Goal: Transaction & Acquisition: Purchase product/service

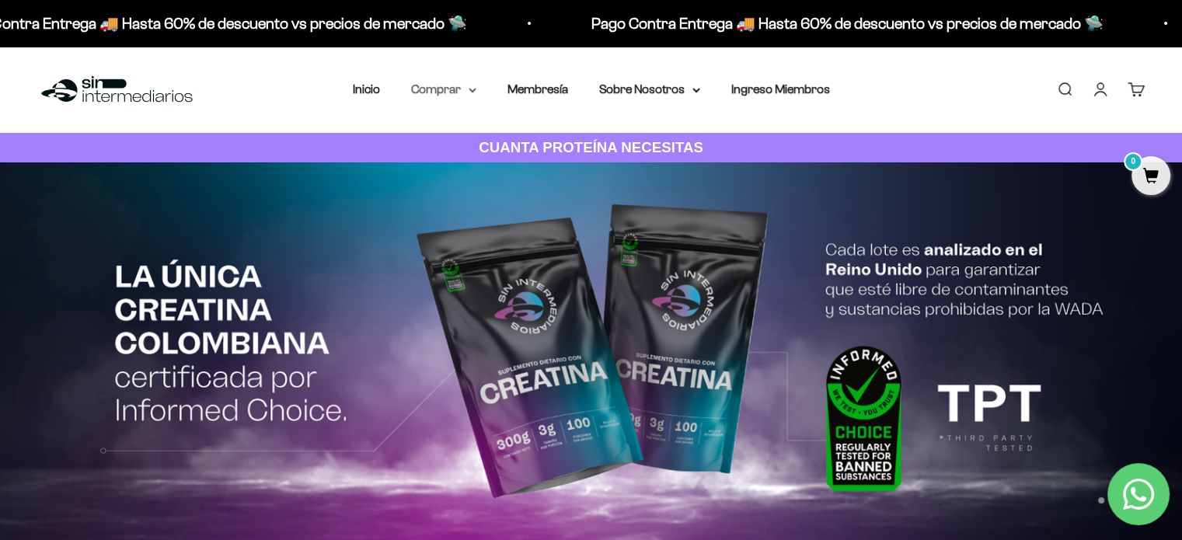
click at [427, 88] on summary "Comprar" at bounding box center [443, 89] width 65 height 20
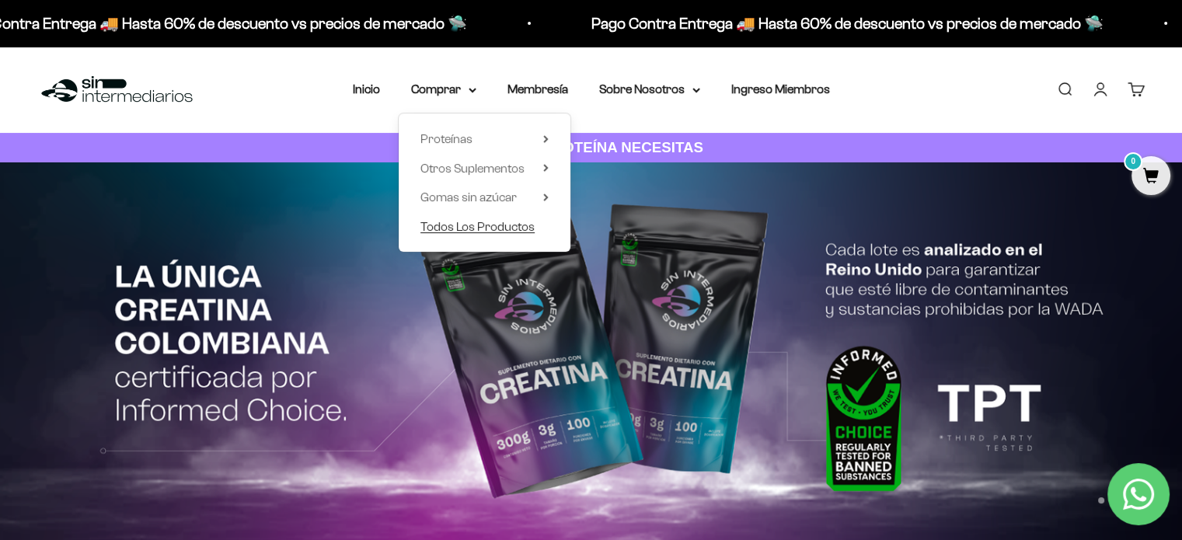
click at [476, 225] on span "Todos Los Productos" at bounding box center [477, 226] width 114 height 13
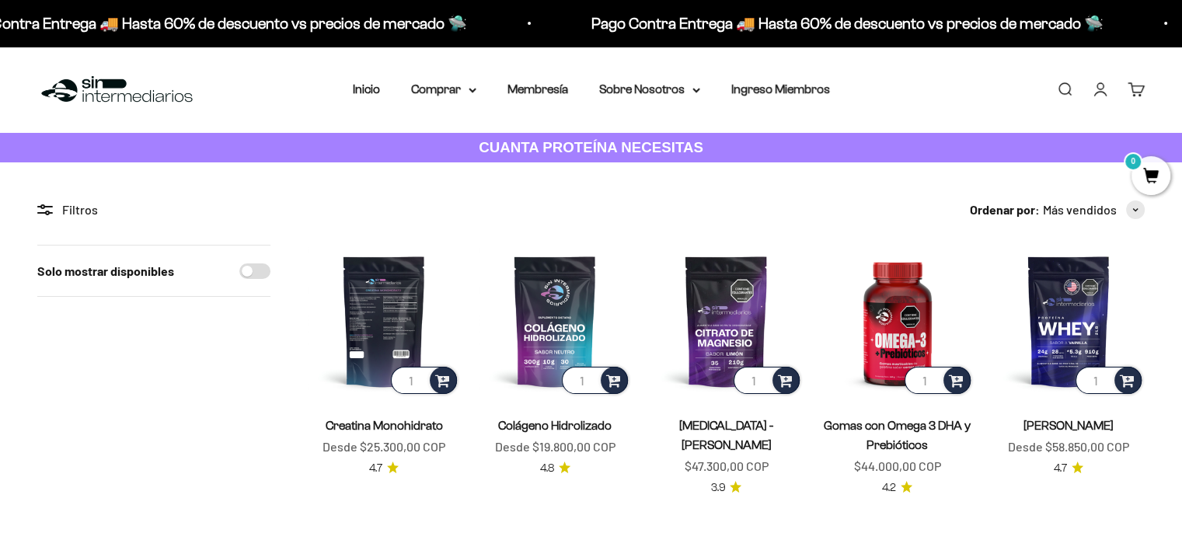
click at [398, 291] on img at bounding box center [384, 321] width 152 height 152
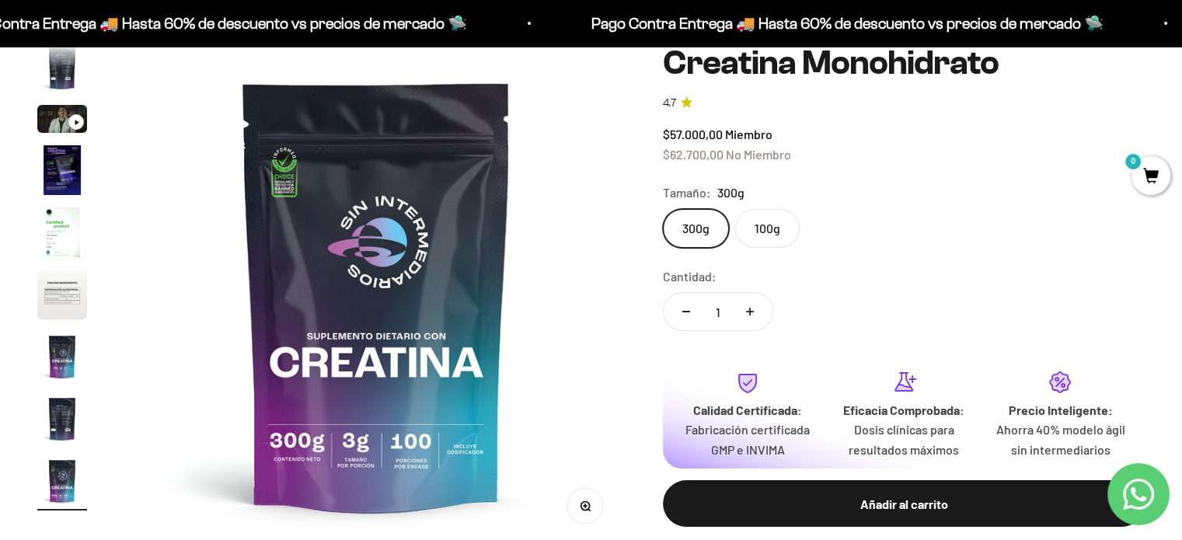
click at [754, 314] on button "Aumentar cantidad" at bounding box center [749, 311] width 45 height 37
type input "2"
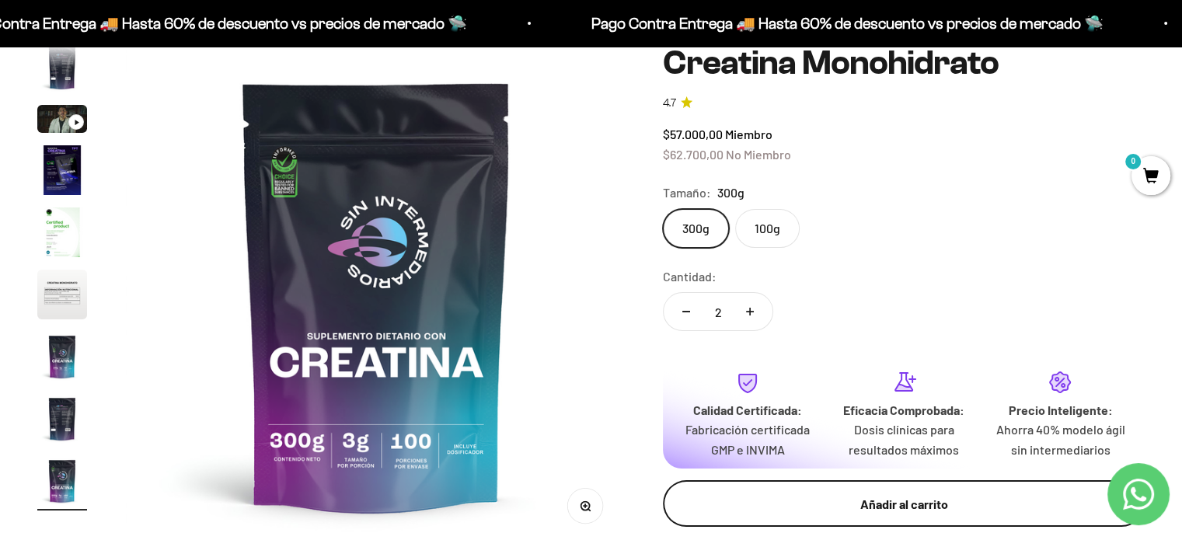
click at [817, 501] on div "Añadir al carrito" at bounding box center [904, 504] width 420 height 20
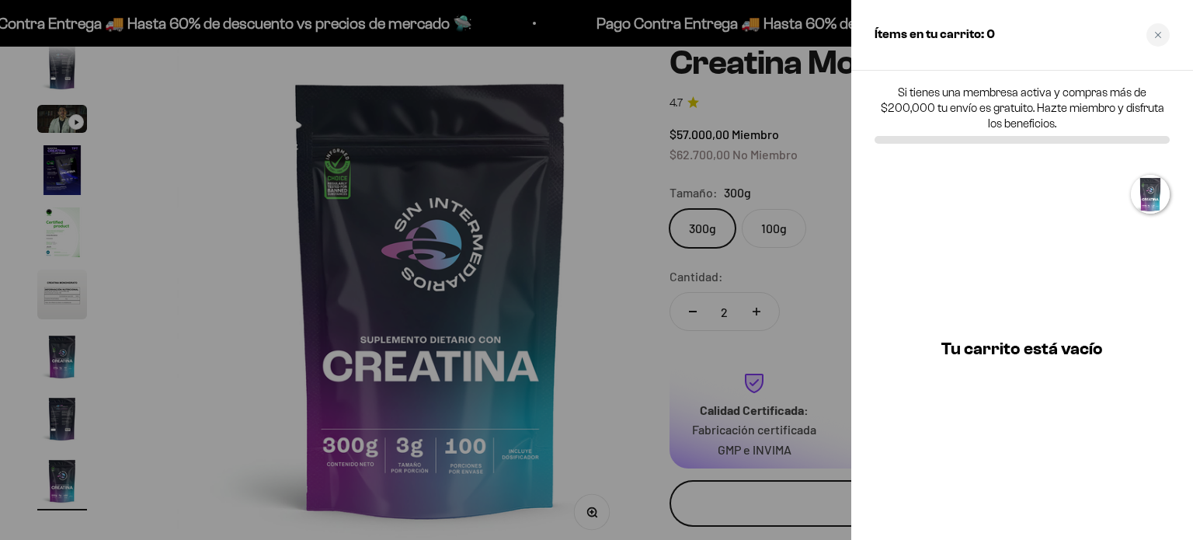
scroll to position [0, 4211]
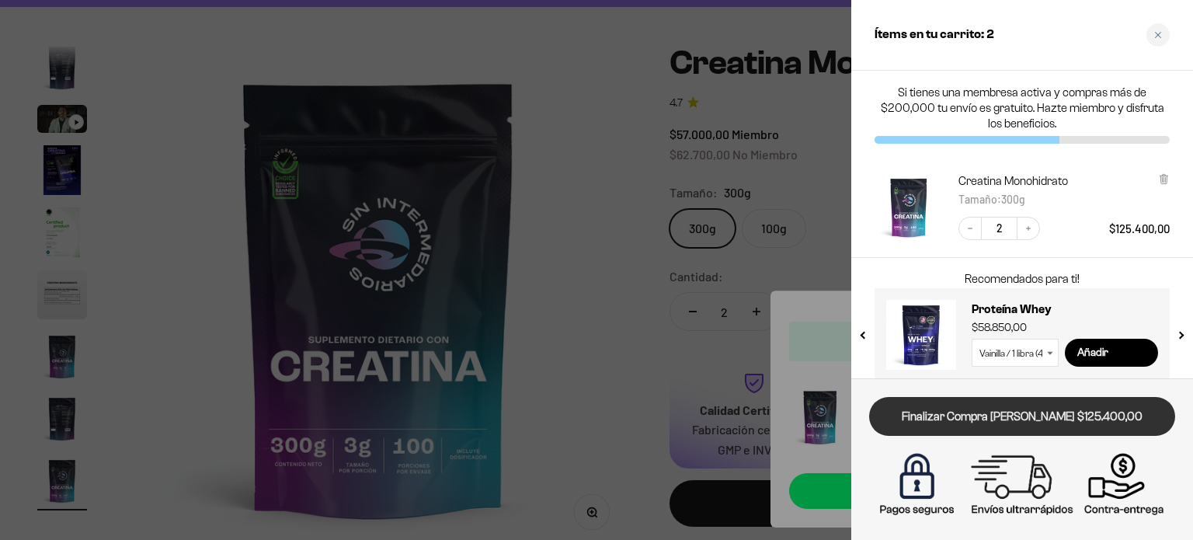
click at [1014, 411] on link "Finalizar Compra [PERSON_NAME] $125.400,00" at bounding box center [1022, 417] width 306 height 40
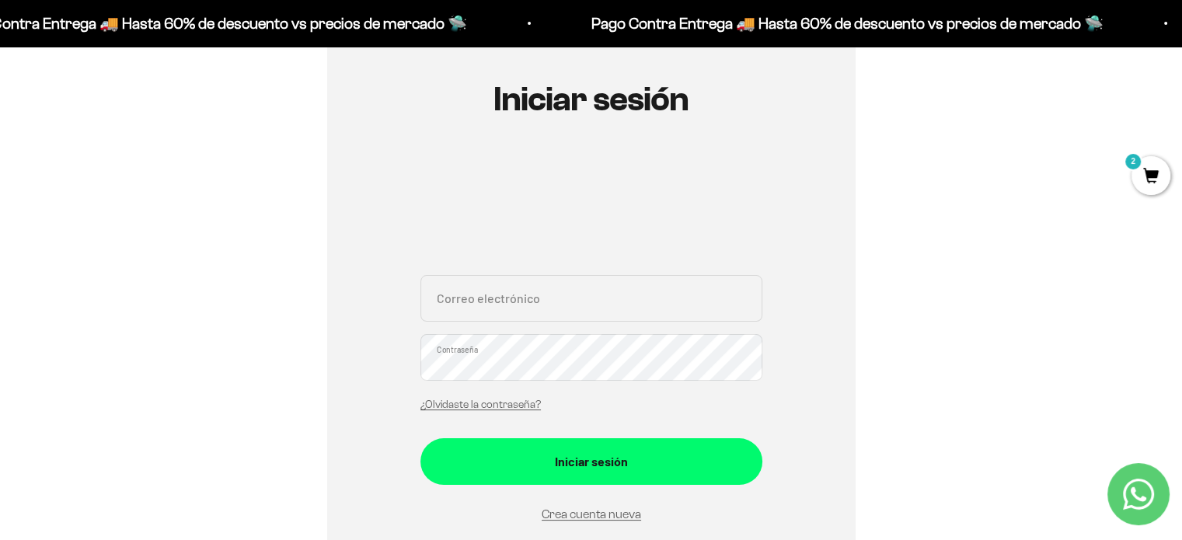
scroll to position [233, 0]
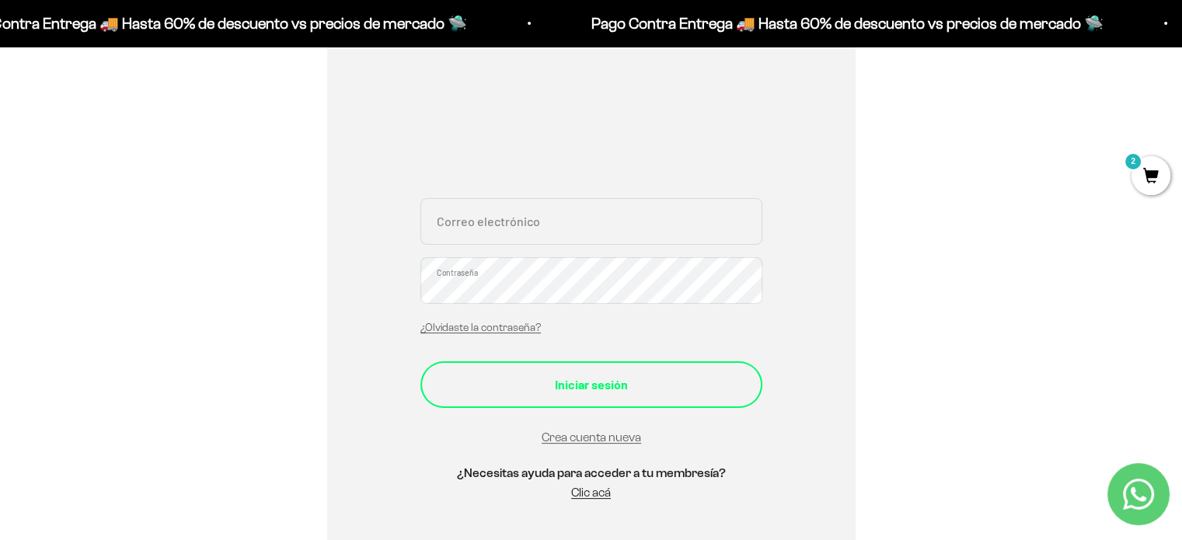
type input "jomatogu@gmail.com"
click at [526, 394] on button "Iniciar sesión" at bounding box center [591, 384] width 342 height 47
